Goal: Information Seeking & Learning: Learn about a topic

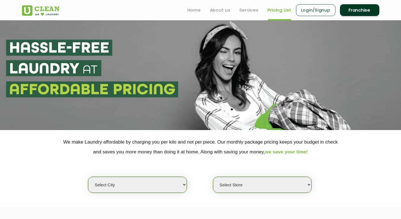
click at [130, 178] on select "Select city [GEOGRAPHIC_DATA] [GEOGRAPHIC_DATA] [GEOGRAPHIC_DATA] [GEOGRAPHIC_D…" at bounding box center [137, 185] width 98 height 16
select select "6"
click at [88, 177] on select "Select city [GEOGRAPHIC_DATA] [GEOGRAPHIC_DATA] [GEOGRAPHIC_DATA] [GEOGRAPHIC_D…" at bounding box center [137, 185] width 98 height 16
click at [234, 186] on select "Select Store" at bounding box center [262, 185] width 98 height 16
select select "527"
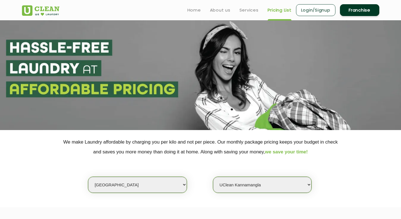
click at [213, 177] on select "Select Store [GEOGRAPHIC_DATA] [GEOGRAPHIC_DATA] UClean KR [GEOGRAPHIC_DATA] [G…" at bounding box center [262, 185] width 98 height 16
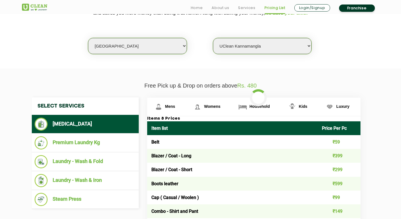
scroll to position [141, 0]
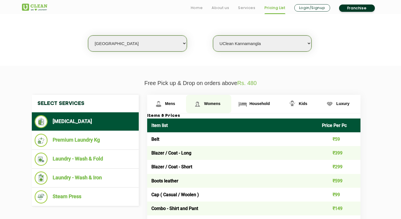
click at [214, 103] on span "Womens" at bounding box center [212, 103] width 16 height 5
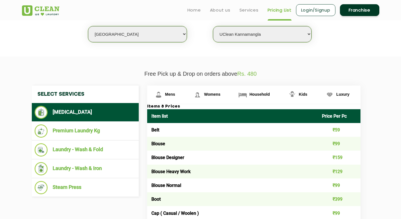
scroll to position [147, 0]
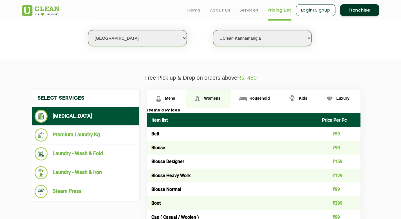
click at [212, 100] on span "Womens" at bounding box center [212, 98] width 16 height 5
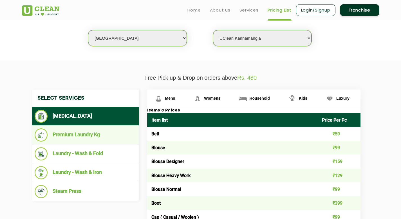
click at [111, 140] on li "Premium Laundry Kg" at bounding box center [85, 134] width 101 height 13
